Goal: Task Accomplishment & Management: Manage account settings

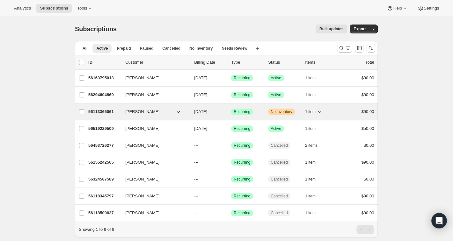
click at [320, 112] on icon "button" at bounding box center [319, 112] width 3 height 2
click at [142, 112] on span "[PERSON_NAME]" at bounding box center [142, 112] width 34 height 6
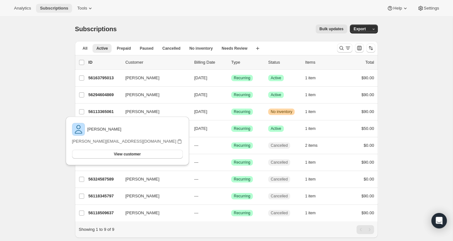
click at [59, 9] on span "Subscriptions" at bounding box center [54, 8] width 28 height 5
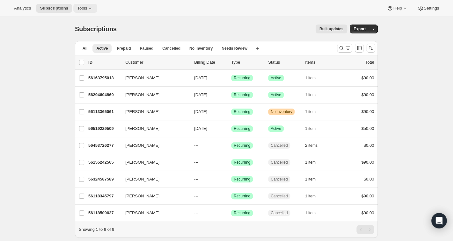
click at [90, 6] on icon at bounding box center [90, 8] width 6 height 6
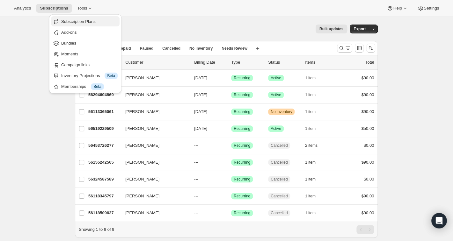
click at [80, 23] on span "Subscription Plans" at bounding box center [78, 21] width 34 height 5
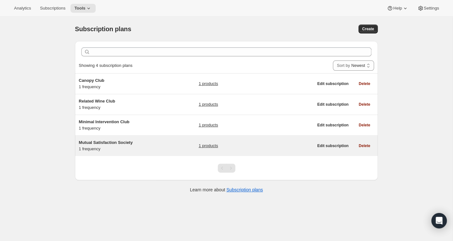
click at [93, 142] on span "Mutual Satisfaction Society" at bounding box center [106, 142] width 54 height 5
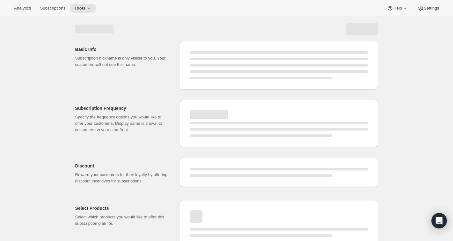
select select "WEEK"
select select "MONTH"
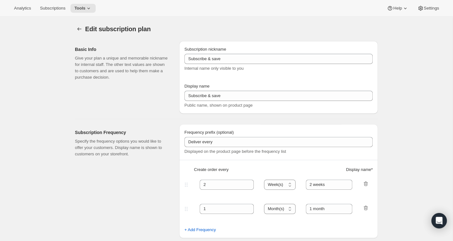
type input "Mutual Satisfaction Society"
type input "Shipped every"
type input "1"
select select "MONTH"
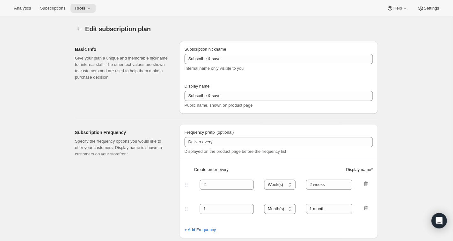
type input "month on the 15th."
type input "Get 50% Off Your First Month - Through [DATE]"
checkbox input "true"
select select "MONTHDAY"
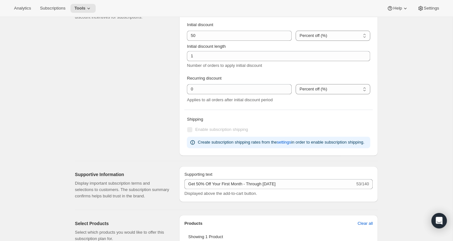
scroll to position [198, 0]
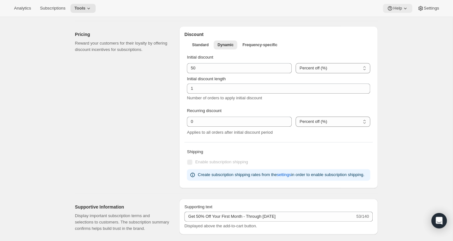
click at [405, 8] on icon at bounding box center [405, 8] width 6 height 6
click at [396, 32] on span "Help Center" at bounding box center [395, 32] width 22 height 5
click at [426, 8] on span "Settings" at bounding box center [430, 8] width 15 height 5
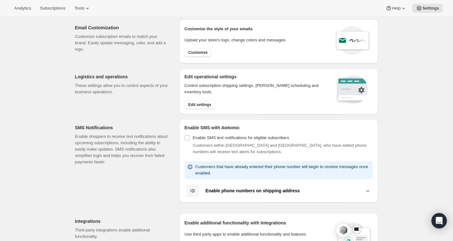
scroll to position [19, 0]
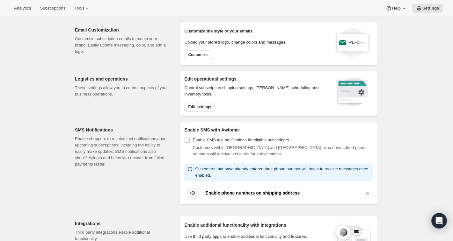
click at [197, 104] on button "Edit settings" at bounding box center [199, 107] width 31 height 9
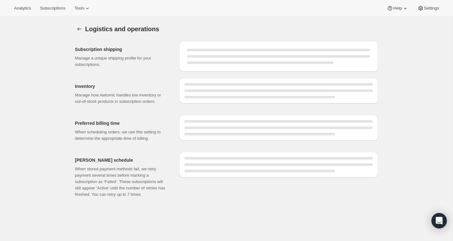
select select "DAY"
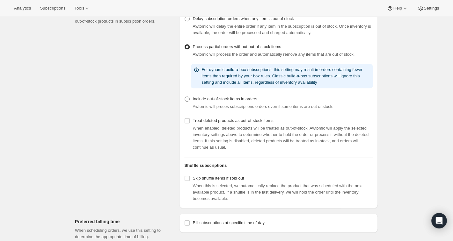
scroll to position [147, 0]
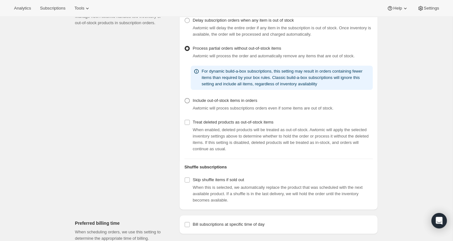
click at [190, 105] on label "Include out-of-stock items in orders" at bounding box center [220, 100] width 73 height 9
click at [185, 98] on input "Include out-of-stock items in orders" at bounding box center [184, 98] width 0 height 0
radio input "true"
click at [57, 10] on span "Subscriptions" at bounding box center [52, 8] width 25 height 5
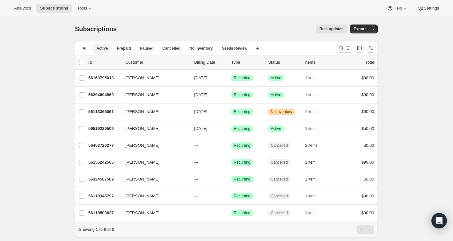
click at [103, 46] on button "Active" at bounding box center [101, 48] width 19 height 9
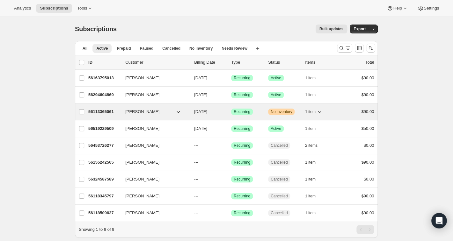
click at [139, 112] on span "[PERSON_NAME]" at bounding box center [142, 112] width 34 height 6
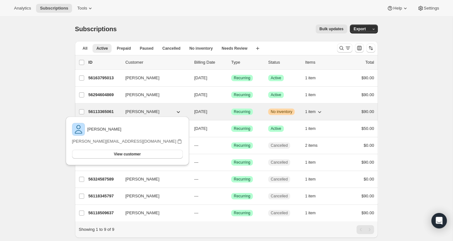
click at [110, 111] on p "56113365061" at bounding box center [104, 112] width 32 height 6
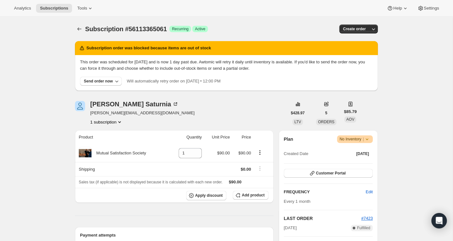
click at [366, 139] on icon at bounding box center [366, 140] width 3 height 2
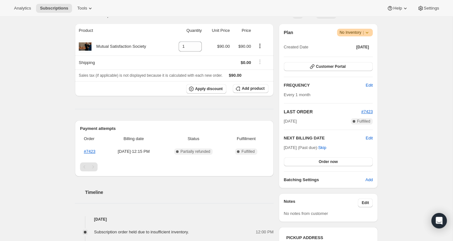
scroll to position [107, 0]
click at [329, 161] on span "Order now" at bounding box center [327, 161] width 19 height 5
click at [329, 161] on span "Click to confirm" at bounding box center [327, 161] width 29 height 5
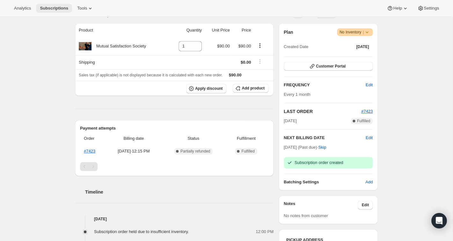
click at [52, 7] on span "Subscriptions" at bounding box center [54, 8] width 28 height 5
